Goal: Transaction & Acquisition: Purchase product/service

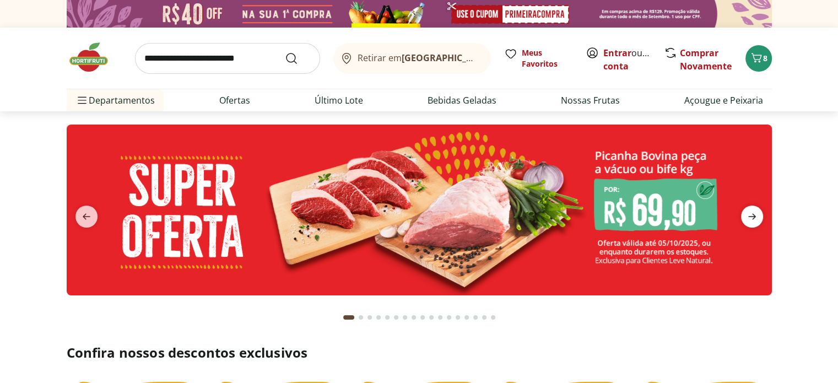
click at [750, 219] on icon "next" at bounding box center [752, 216] width 13 height 13
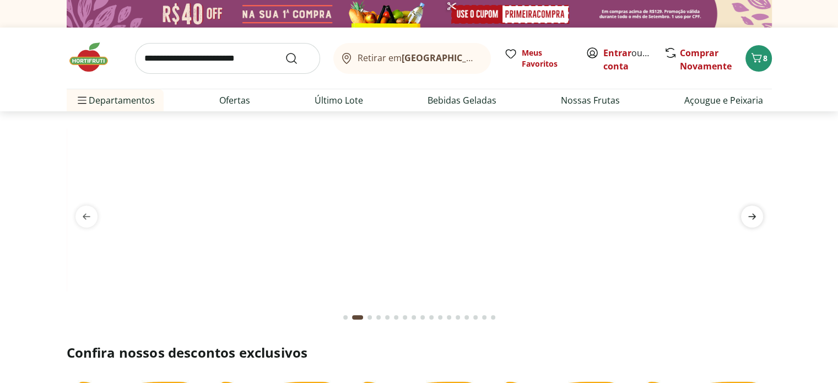
click at [750, 219] on icon "next" at bounding box center [752, 216] width 13 height 13
click at [512, 125] on img at bounding box center [420, 125] width 706 height 0
select select "**********"
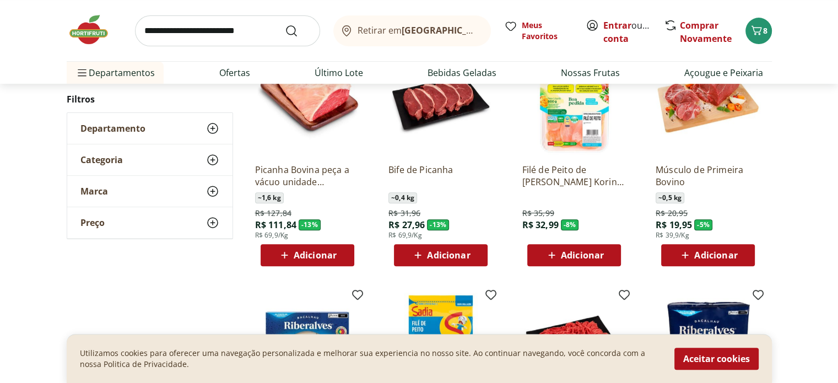
scroll to position [220, 0]
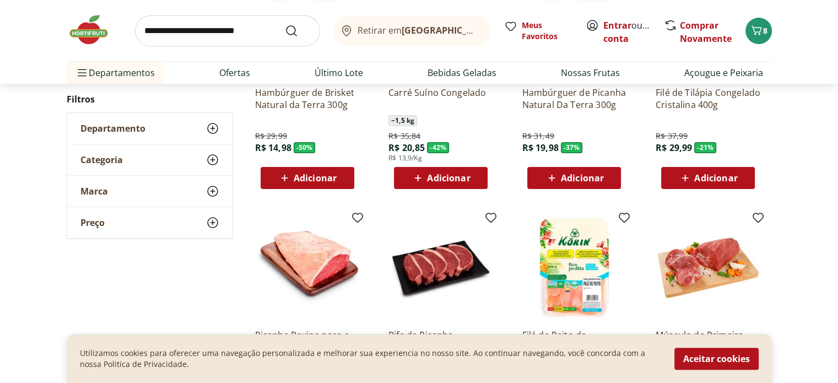
click at [80, 30] on img at bounding box center [94, 29] width 55 height 33
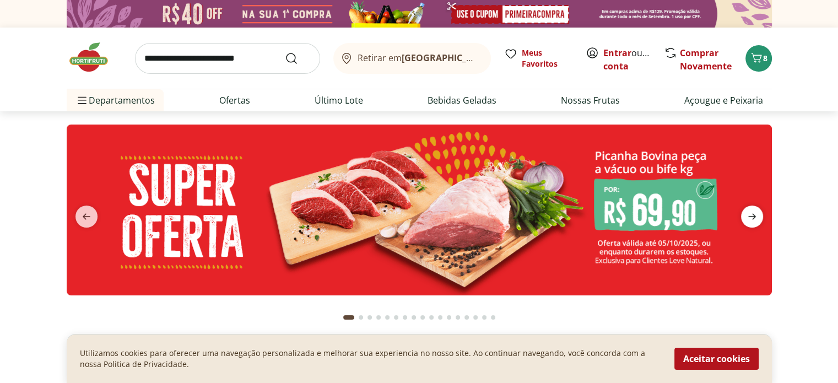
click at [755, 220] on icon "next" at bounding box center [752, 216] width 13 height 13
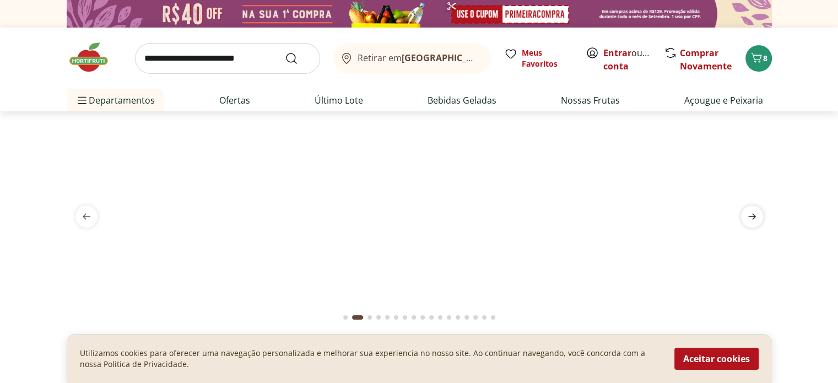
click at [755, 220] on icon "next" at bounding box center [752, 216] width 13 height 13
click at [352, 125] on img at bounding box center [419, 125] width 706 height 0
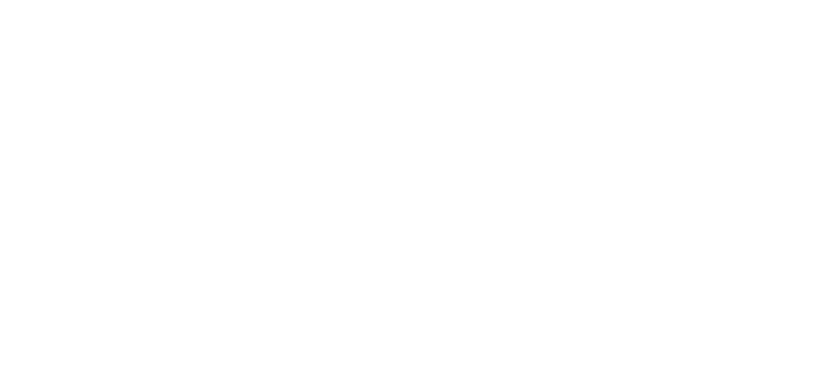
select select "**********"
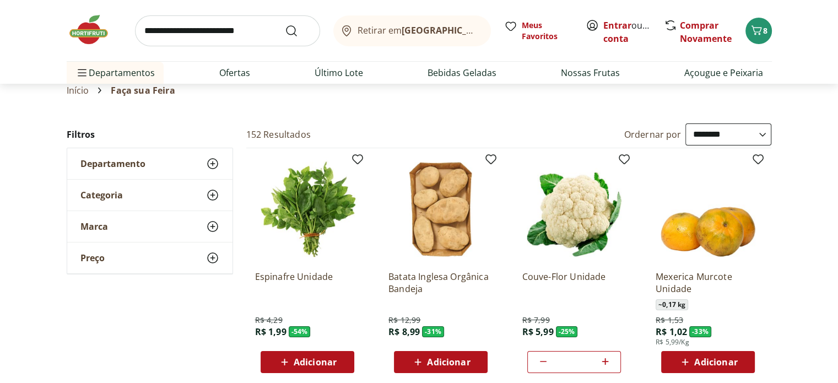
scroll to position [55, 0]
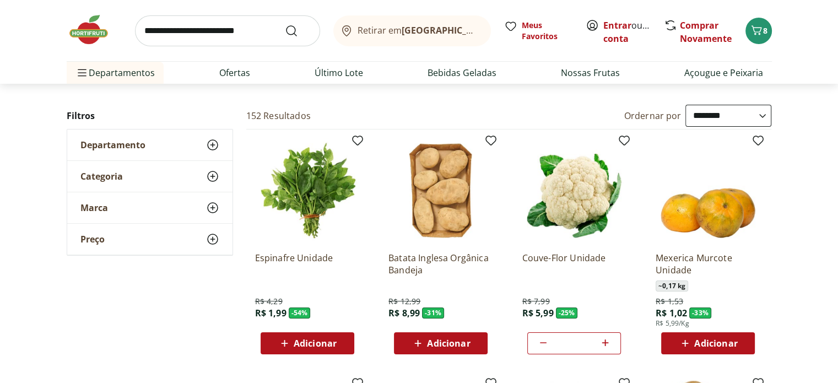
click at [545, 343] on icon at bounding box center [543, 343] width 7 height 1
type input "*"
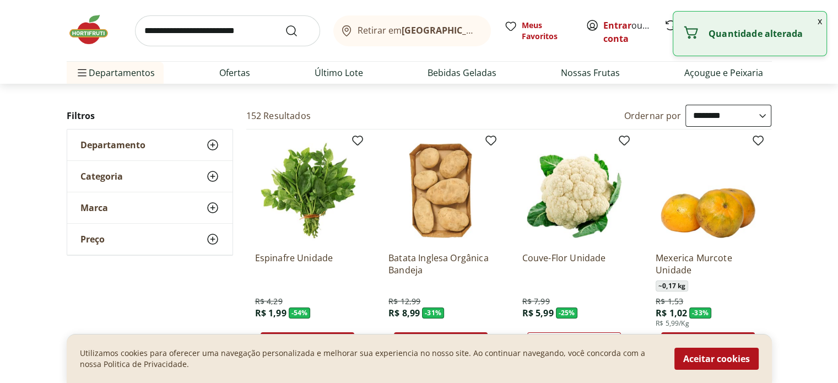
scroll to position [165, 0]
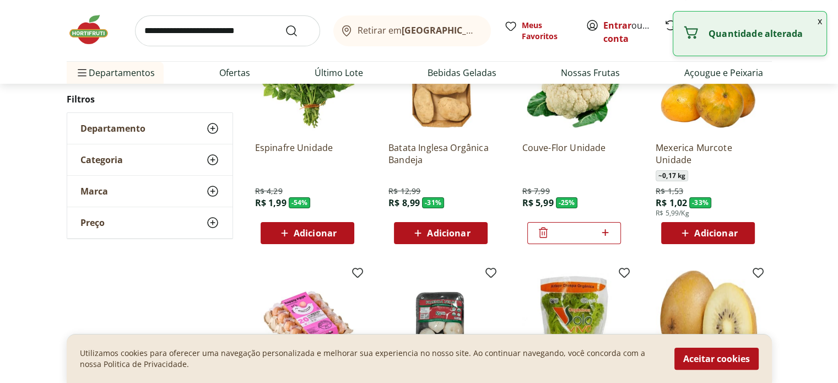
click at [311, 233] on span "Adicionar" at bounding box center [315, 233] width 43 height 9
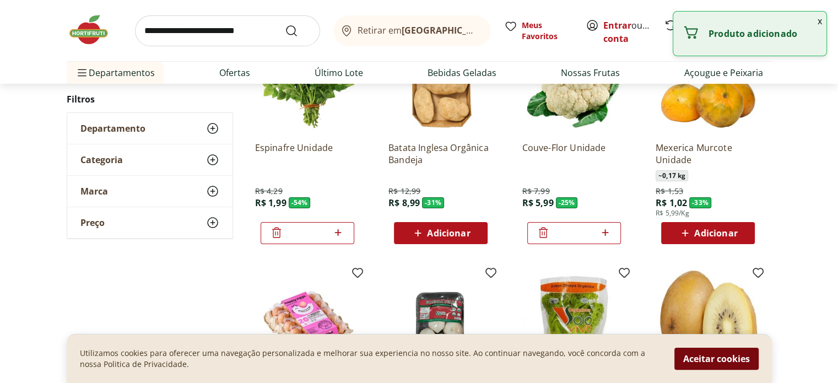
click at [700, 362] on button "Aceitar cookies" at bounding box center [717, 359] width 84 height 22
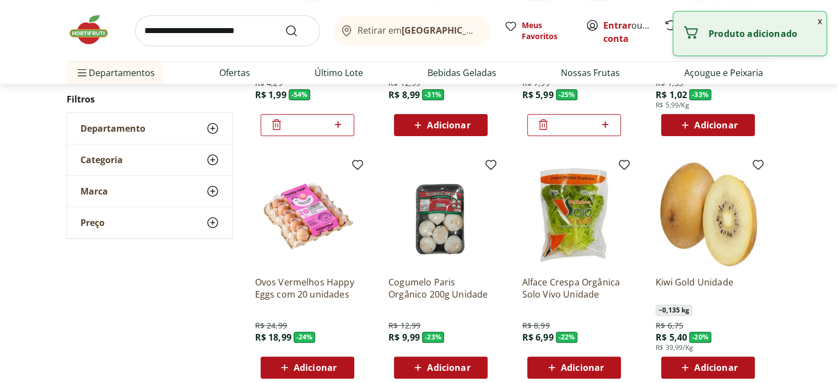
scroll to position [276, 0]
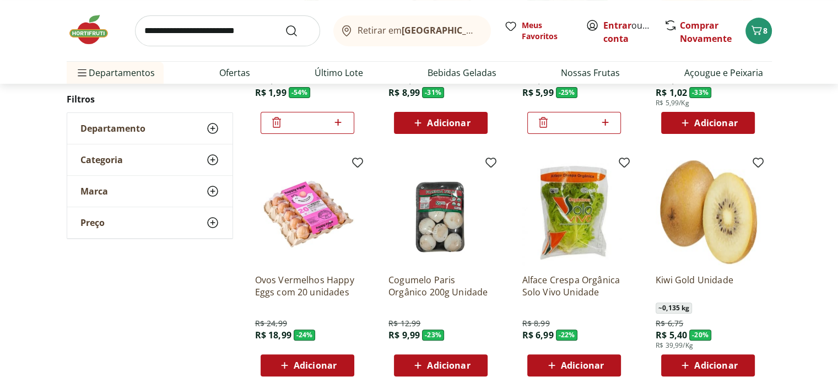
click at [456, 359] on span "Adicionar" at bounding box center [440, 365] width 59 height 13
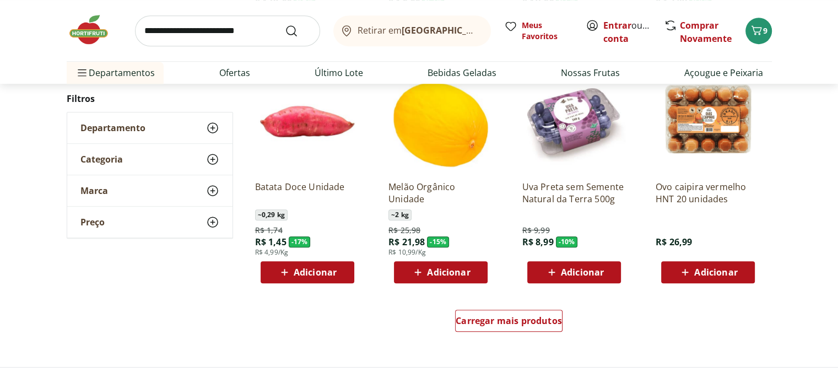
scroll to position [717, 0]
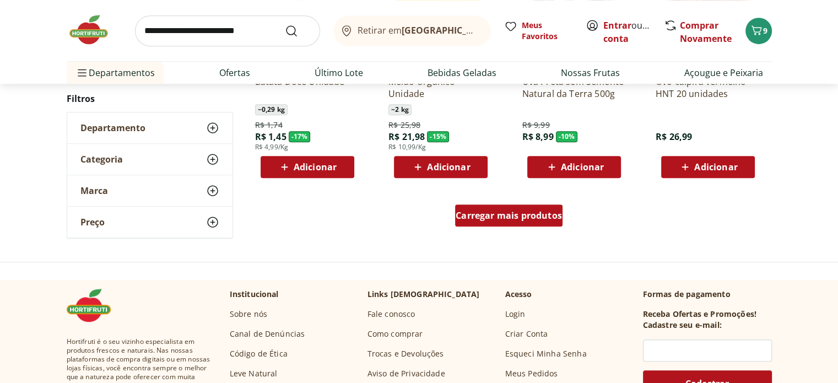
click at [486, 220] on span "Carregar mais produtos" at bounding box center [509, 215] width 106 height 9
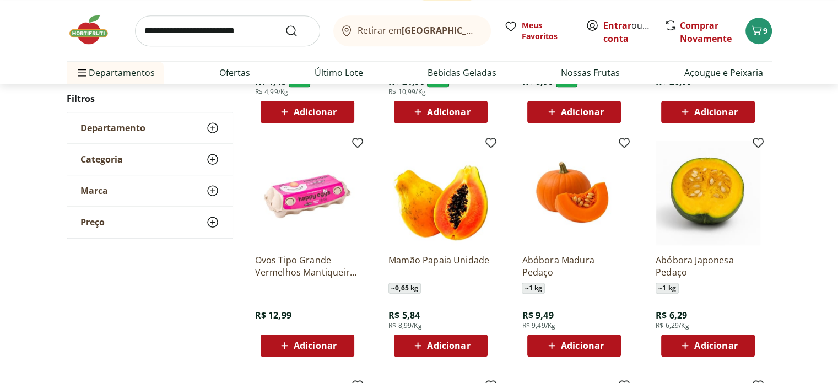
scroll to position [992, 0]
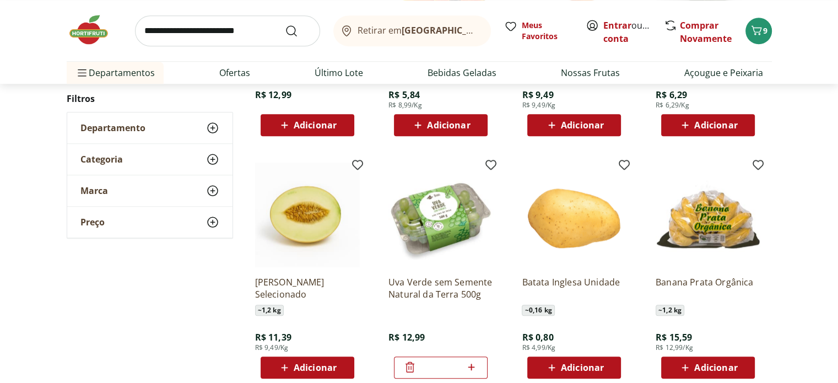
click at [415, 373] on icon at bounding box center [410, 367] width 13 height 13
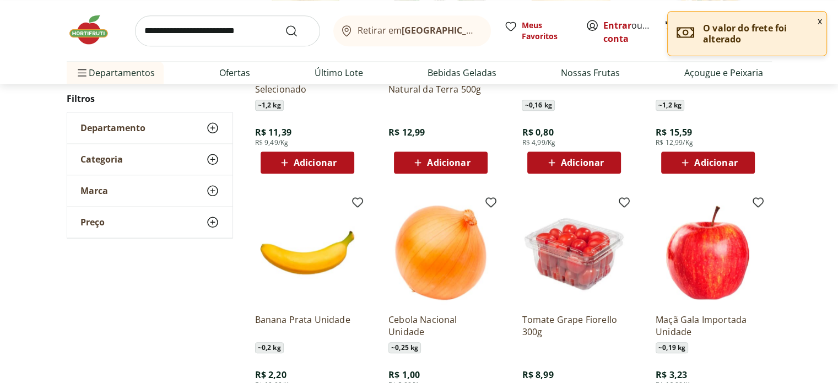
scroll to position [1268, 0]
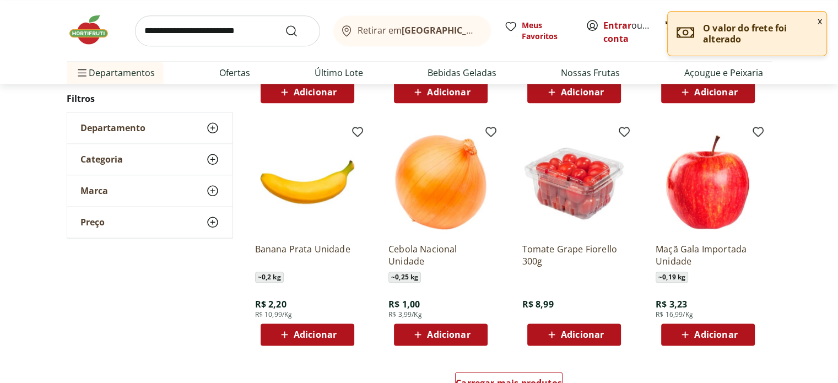
click at [579, 335] on span "Adicionar" at bounding box center [582, 334] width 43 height 9
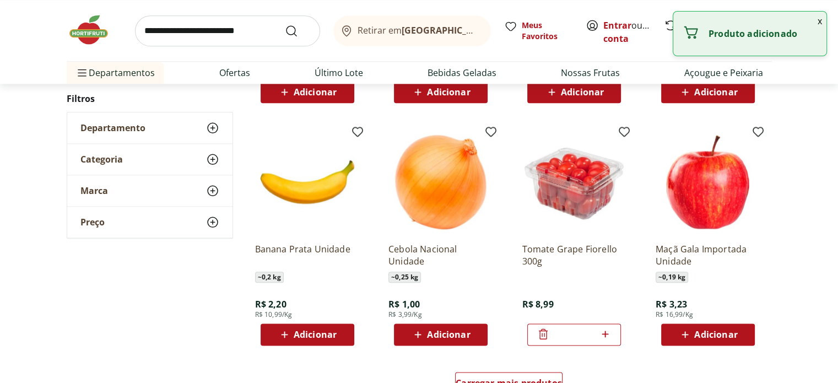
click at [429, 337] on span "Adicionar" at bounding box center [448, 334] width 43 height 9
click at [472, 332] on icon at bounding box center [472, 334] width 7 height 7
type input "*"
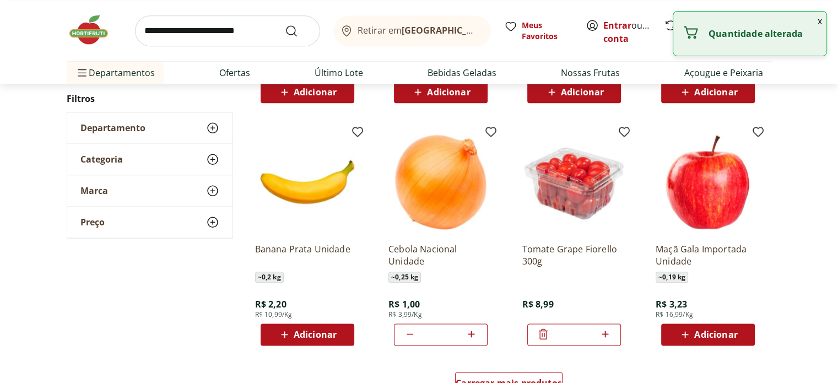
scroll to position [1488, 0]
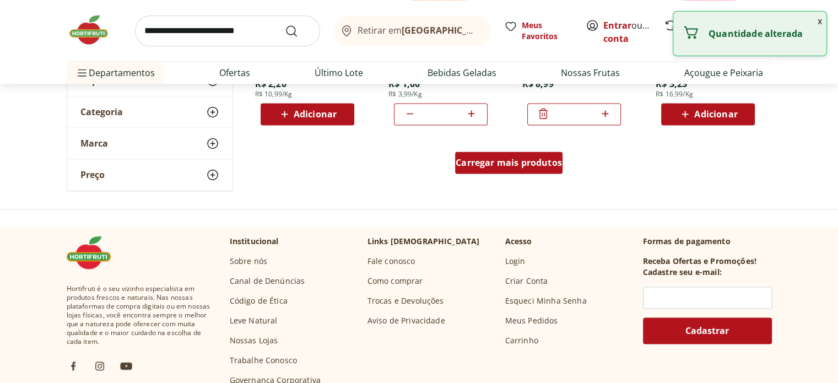
click at [519, 164] on span "Carregar mais produtos" at bounding box center [509, 162] width 106 height 9
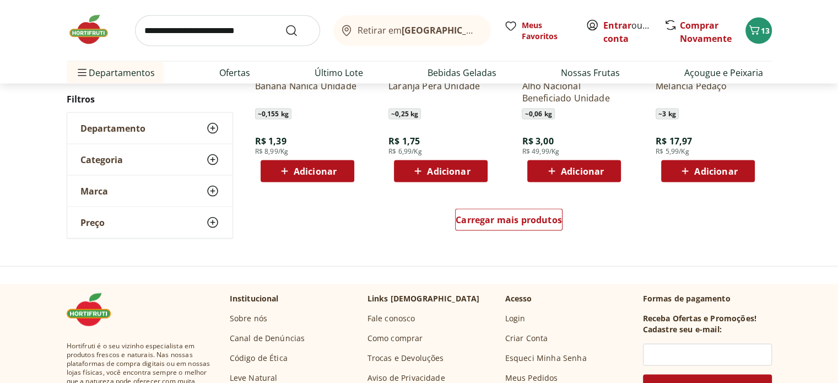
scroll to position [2205, 0]
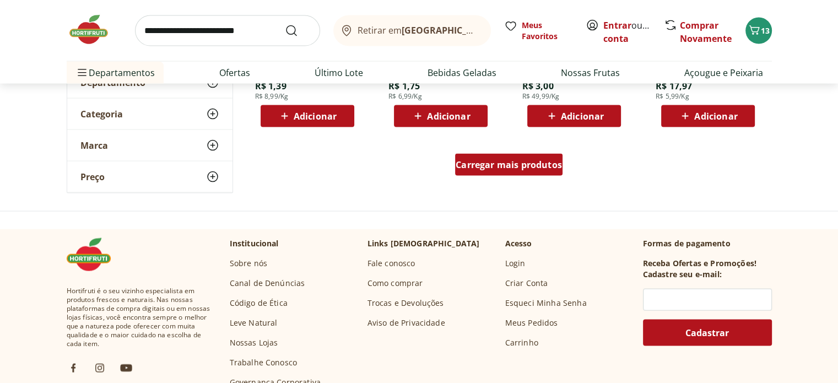
click at [518, 166] on span "Carregar mais produtos" at bounding box center [509, 164] width 106 height 9
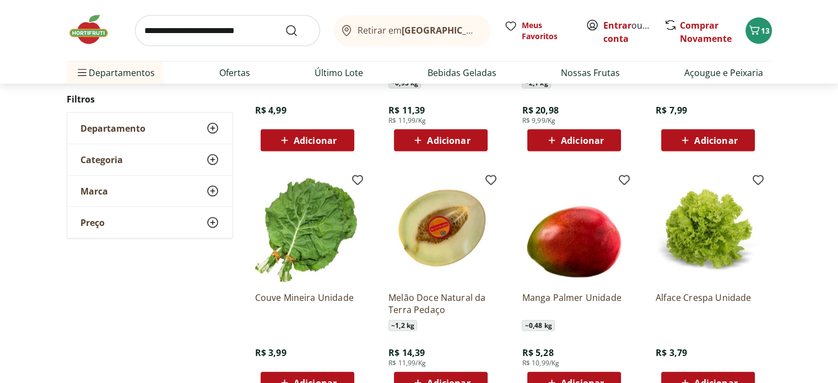
scroll to position [2425, 0]
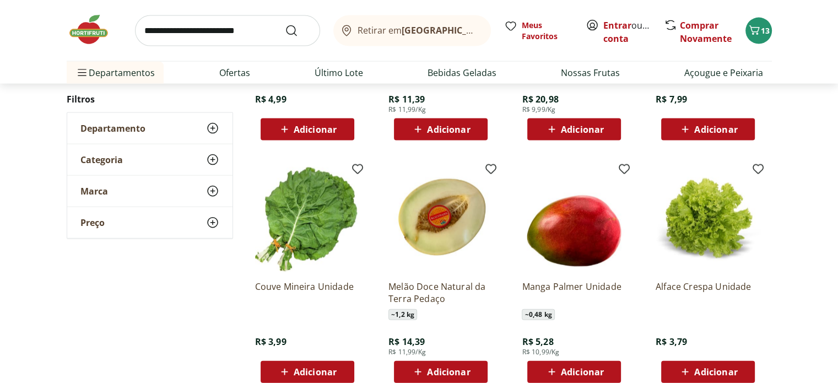
click at [323, 368] on span "Adicionar" at bounding box center [315, 372] width 43 height 9
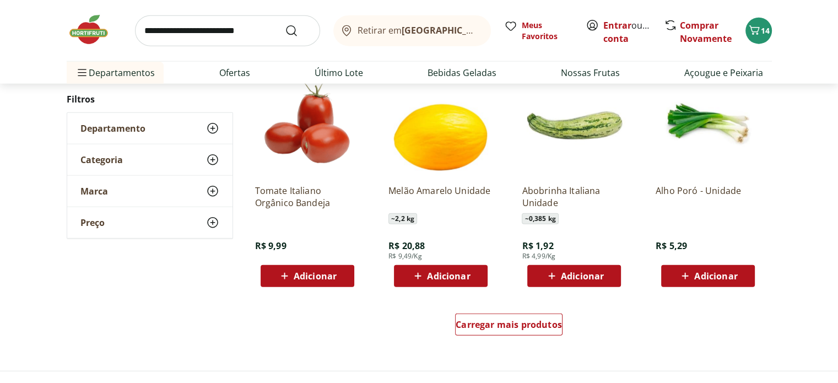
scroll to position [2866, 0]
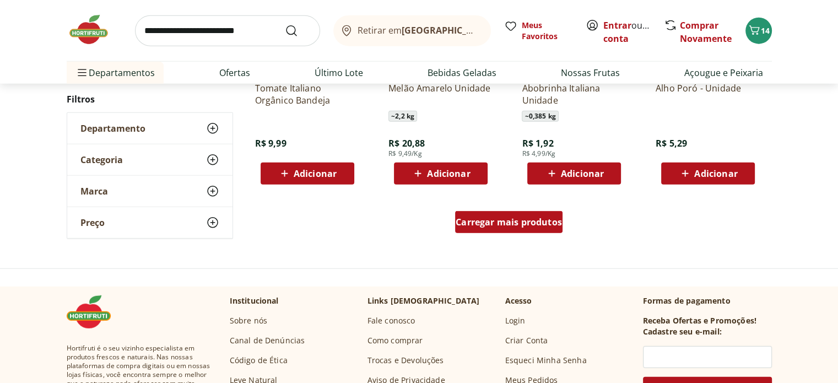
click at [531, 216] on div "Carregar mais produtos" at bounding box center [508, 222] width 107 height 22
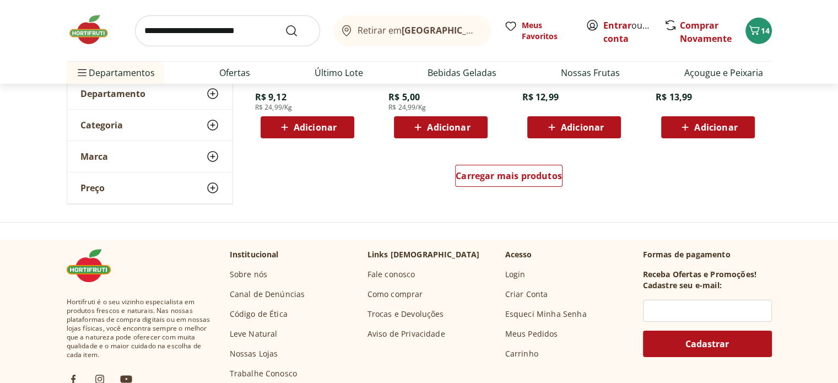
scroll to position [3638, 0]
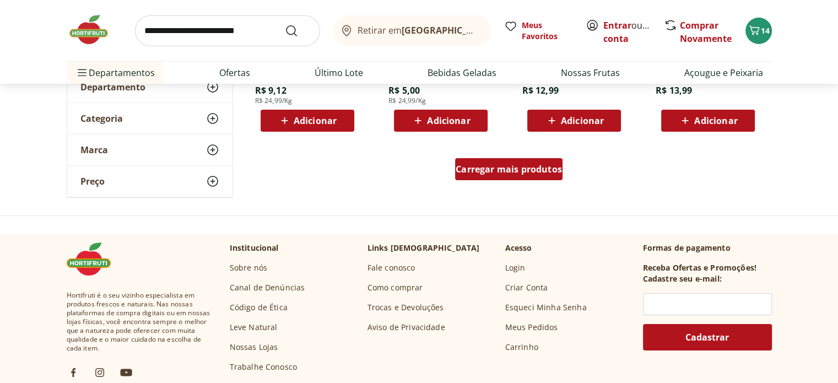
click at [519, 162] on div "Carregar mais produtos" at bounding box center [508, 169] width 107 height 22
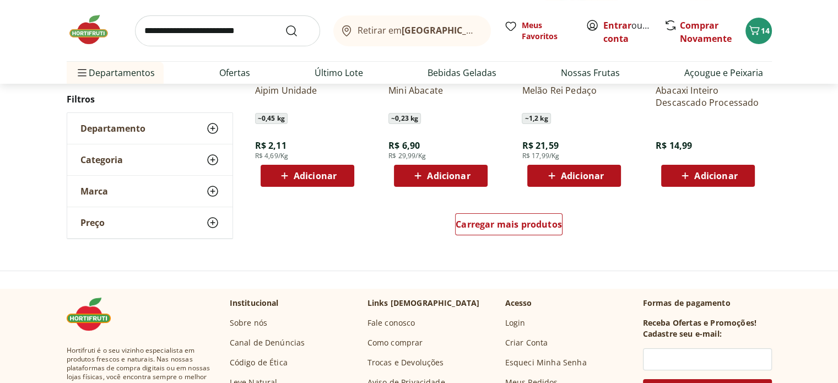
scroll to position [4355, 0]
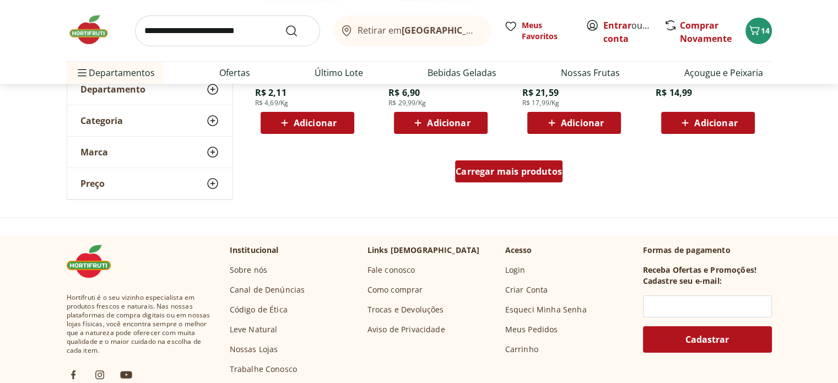
click at [507, 169] on span "Carregar mais produtos" at bounding box center [509, 171] width 106 height 9
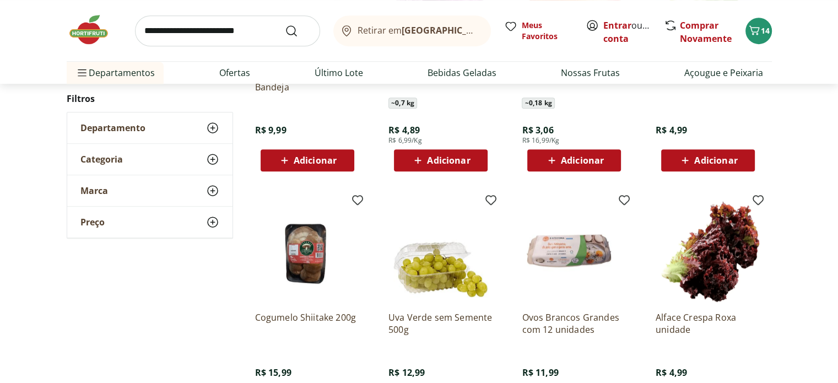
scroll to position [4906, 0]
